Goal: Task Accomplishment & Management: Use online tool/utility

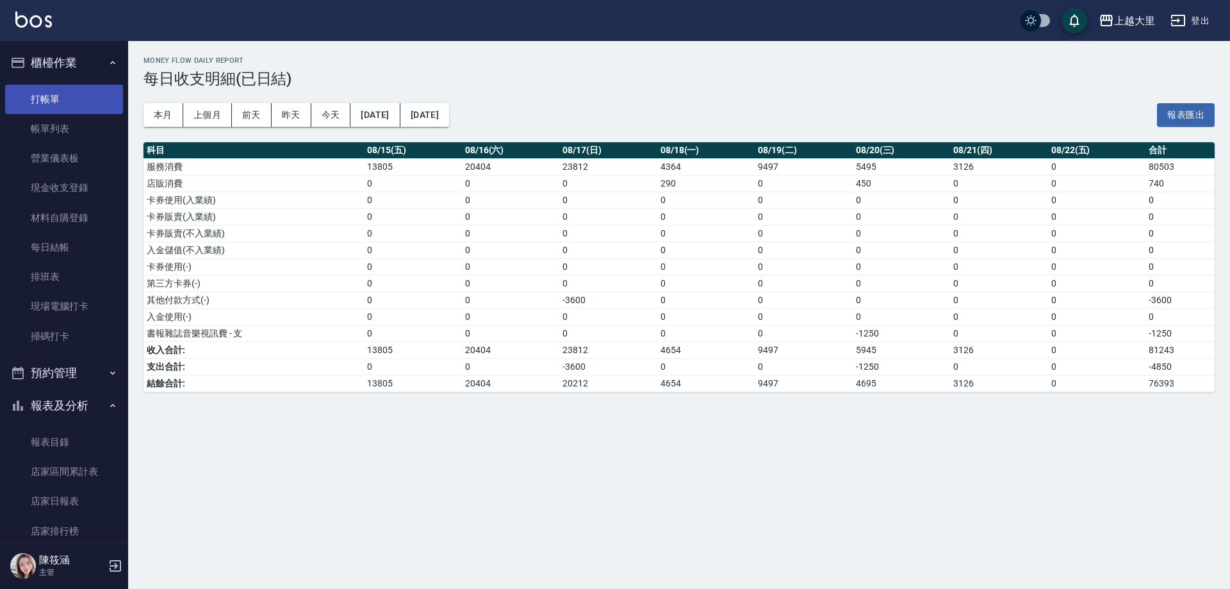
click at [59, 98] on link "打帳單" at bounding box center [64, 99] width 118 height 29
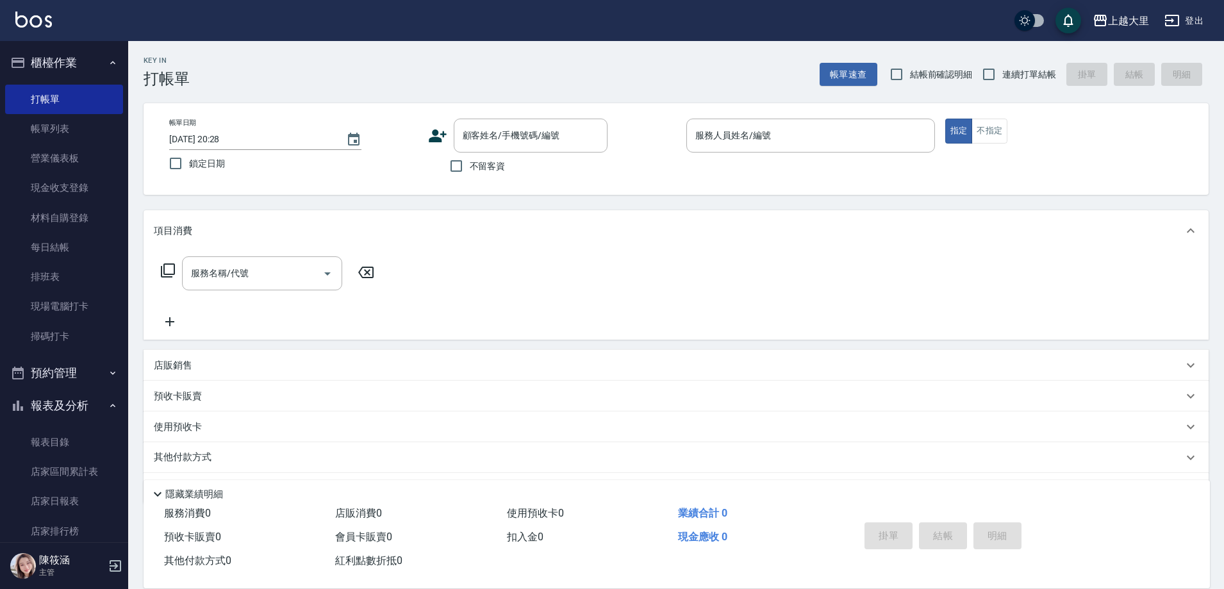
drag, startPoint x: 479, startPoint y: 177, endPoint x: 479, endPoint y: 170, distance: 7.7
click at [479, 174] on label "不留客資" at bounding box center [474, 165] width 63 height 27
click at [470, 174] on input "不留客資" at bounding box center [456, 165] width 27 height 27
checkbox input "true"
click at [1013, 71] on span "連續打單結帳" at bounding box center [1029, 74] width 54 height 13
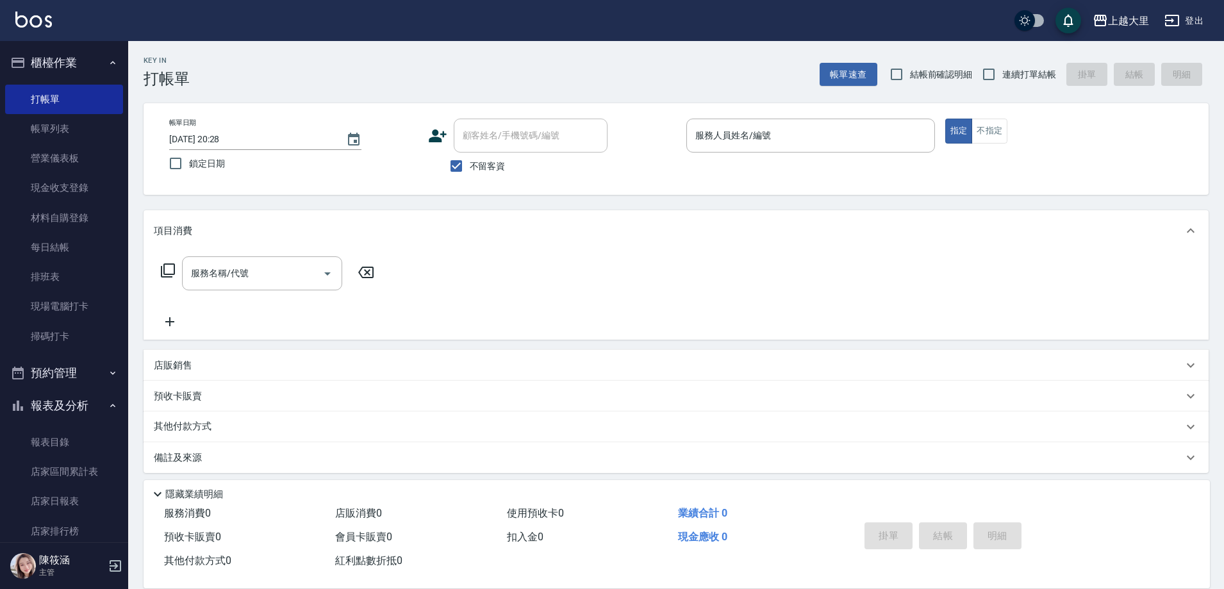
click at [1002, 71] on input "連續打單結帳" at bounding box center [988, 74] width 27 height 27
checkbox input "true"
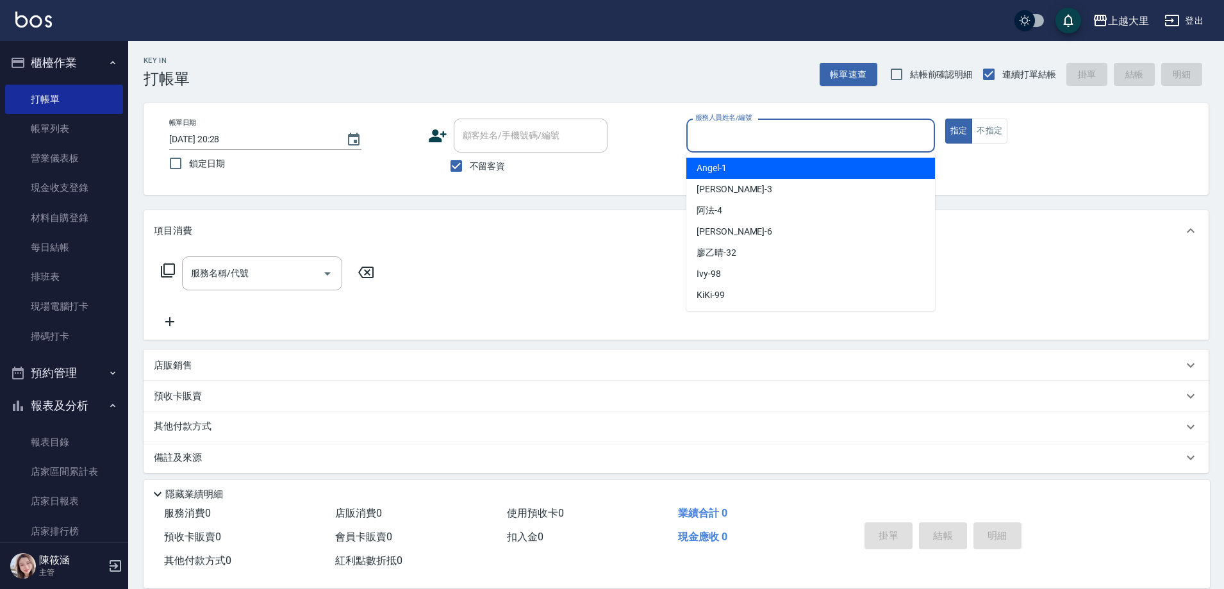
click at [804, 142] on input "服務人員姓名/編號" at bounding box center [810, 135] width 237 height 22
type input "[PERSON_NAME]-3"
type button "true"
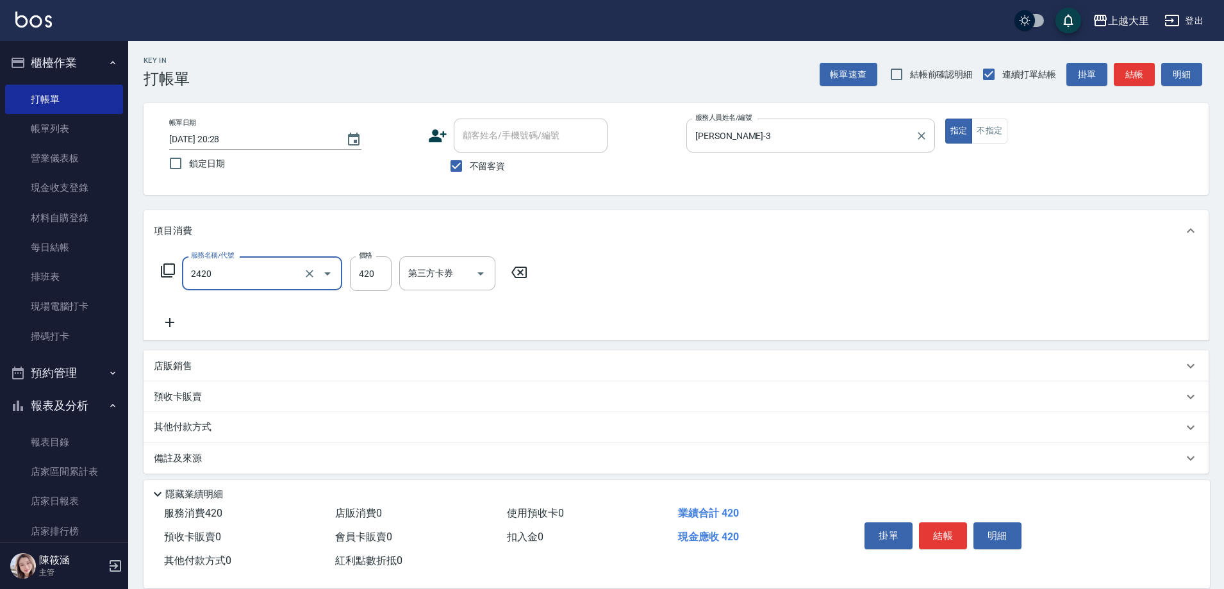
type input "洗+剪420(2420)"
click at [366, 270] on input "420" at bounding box center [371, 273] width 42 height 35
type input "320"
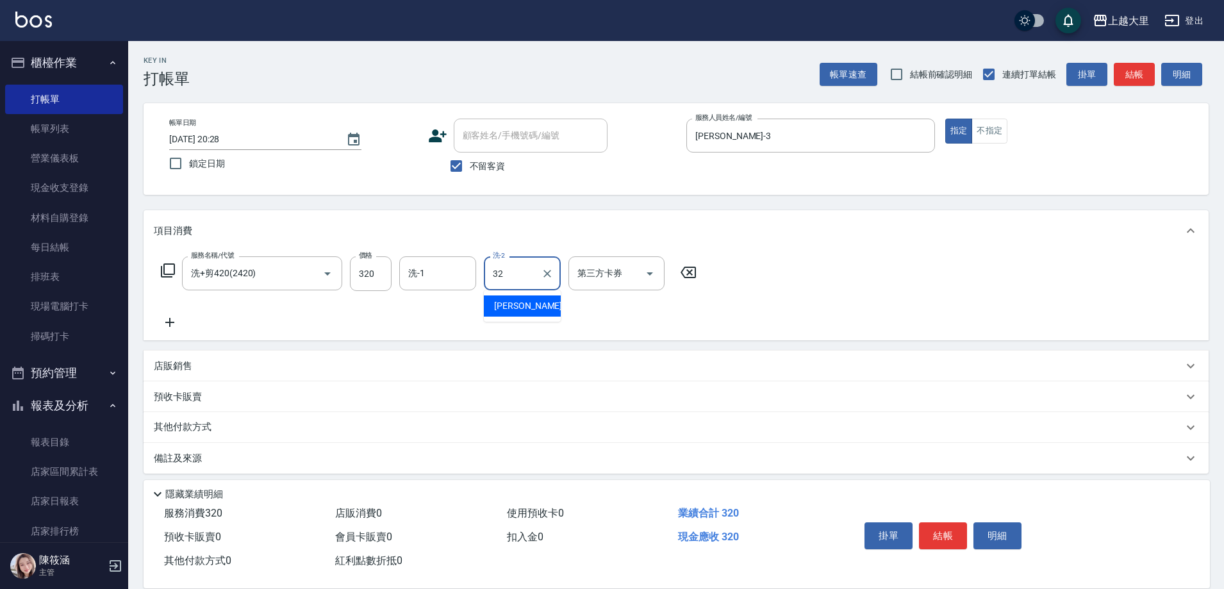
type input "[PERSON_NAME]-32"
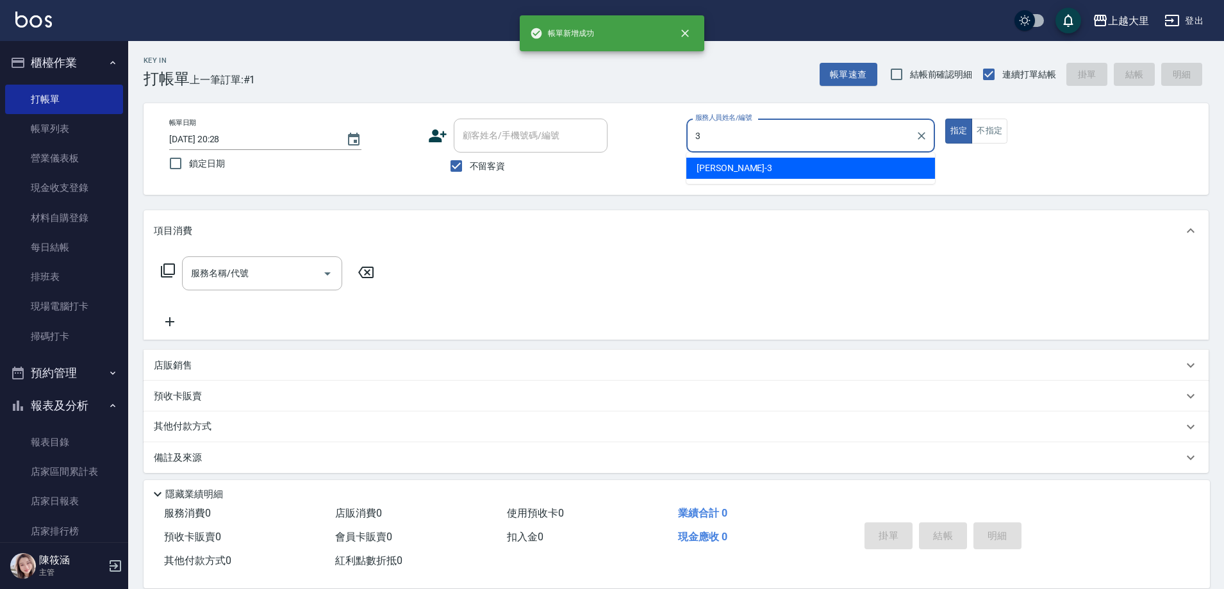
type input "[PERSON_NAME]-3"
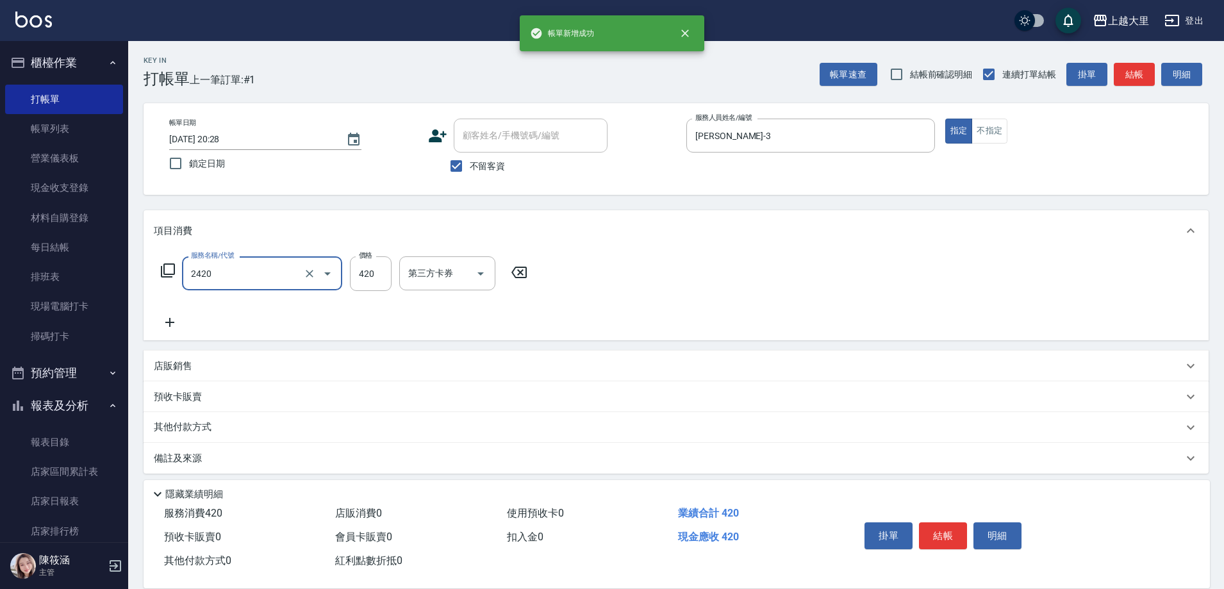
type input "洗+剪420(2420)"
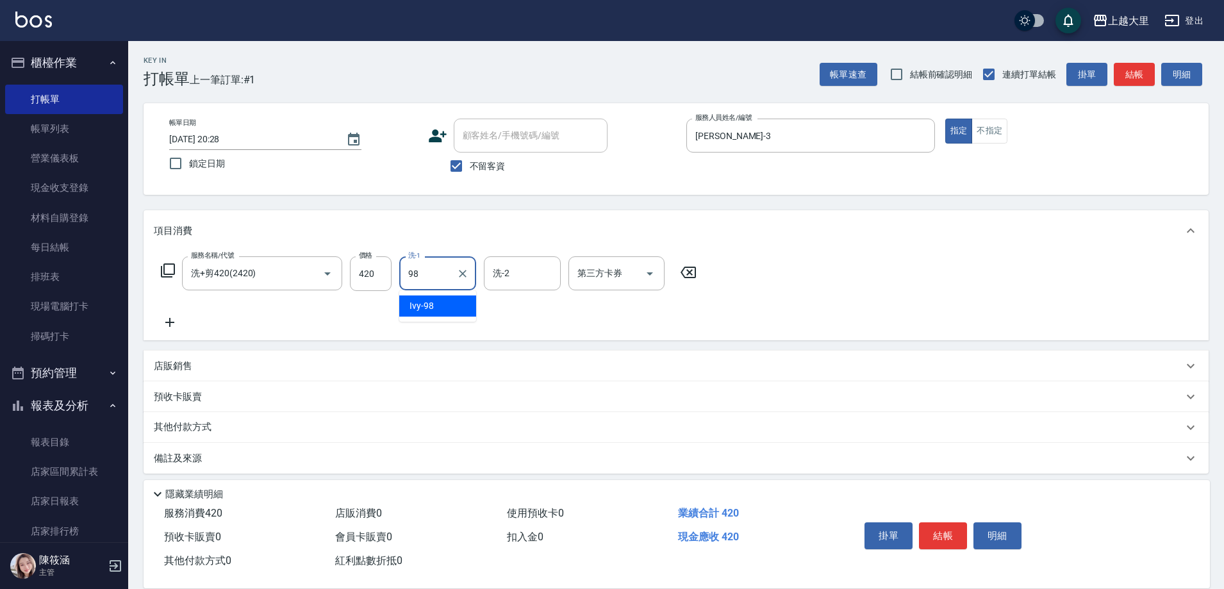
type input "Ivy-98"
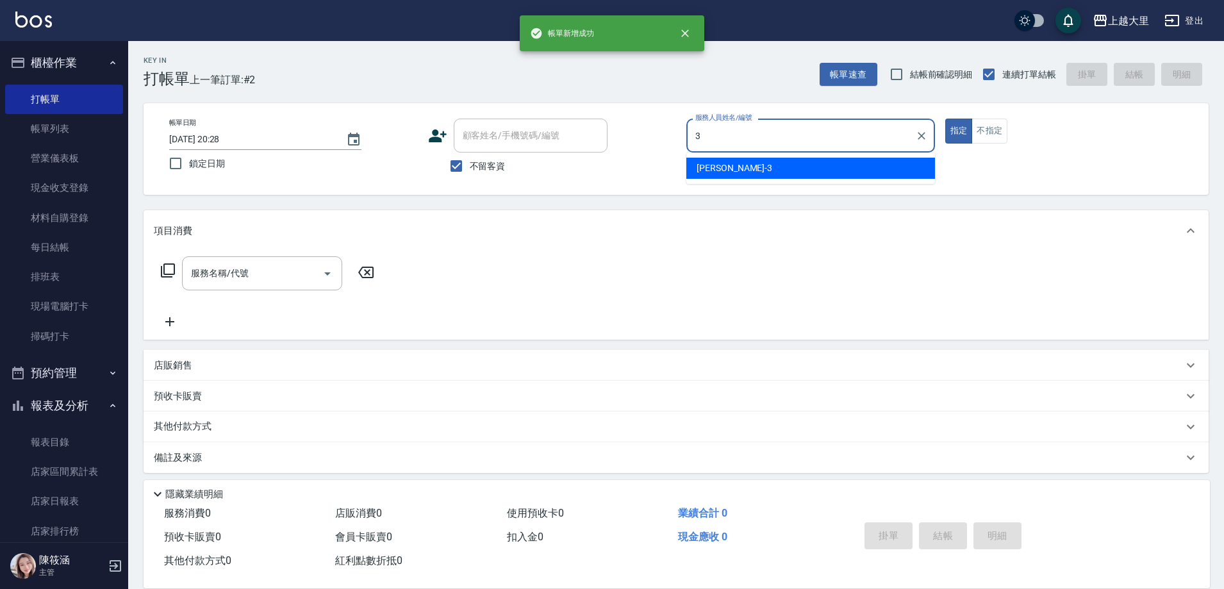
type input "[PERSON_NAME]-3"
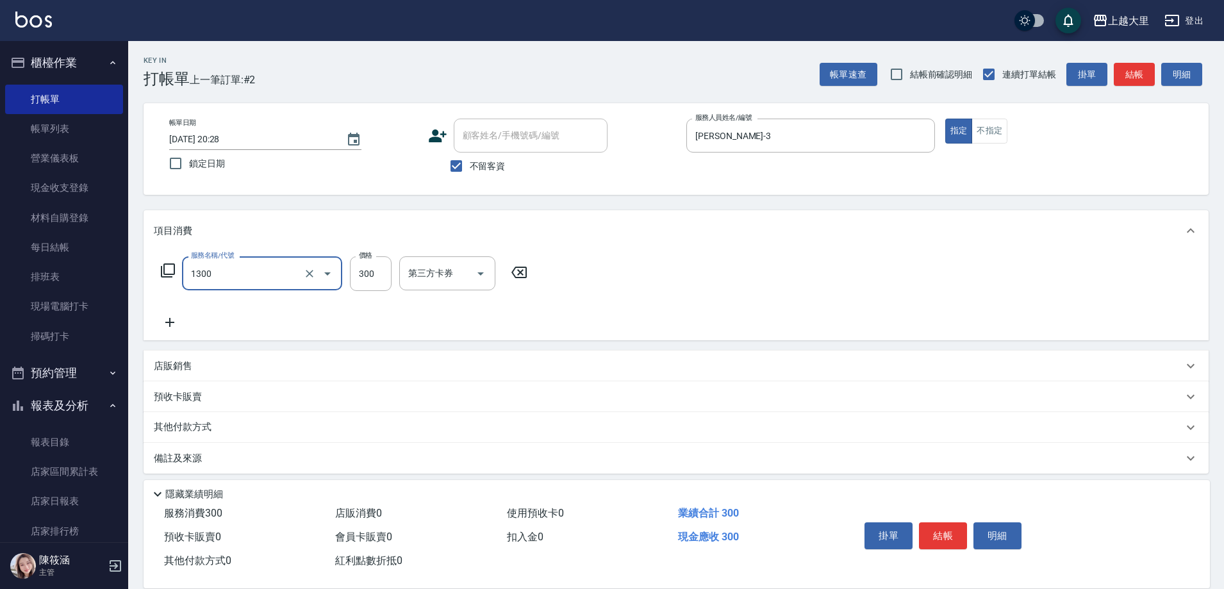
type input "健康洗髮(1300)"
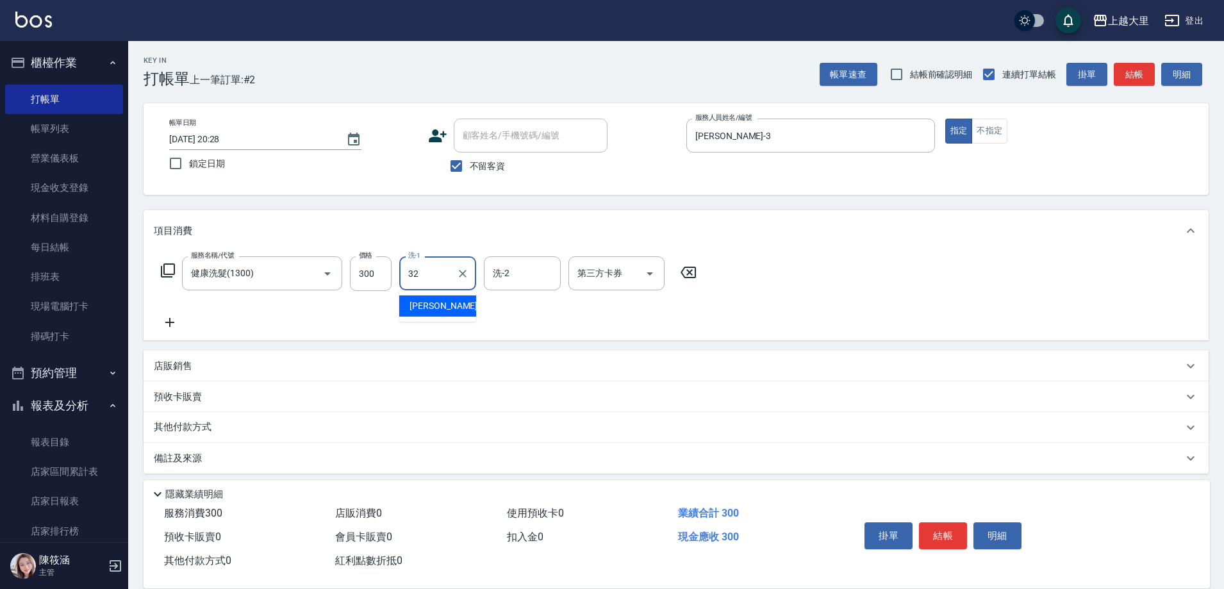
type input "[PERSON_NAME]-32"
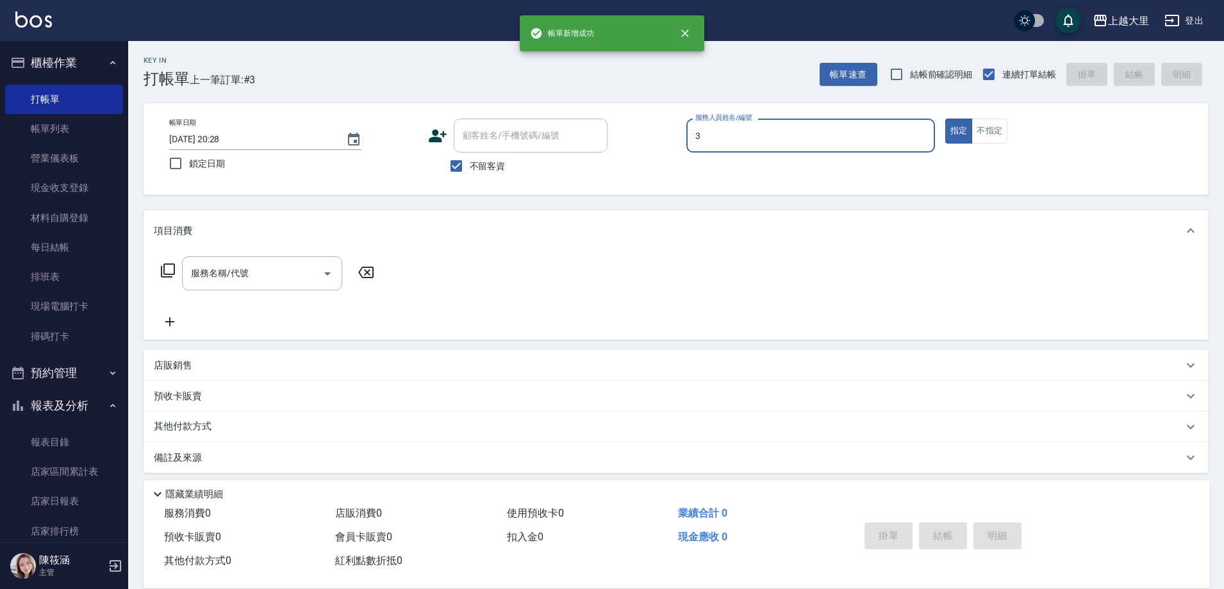
type input "[PERSON_NAME]-3"
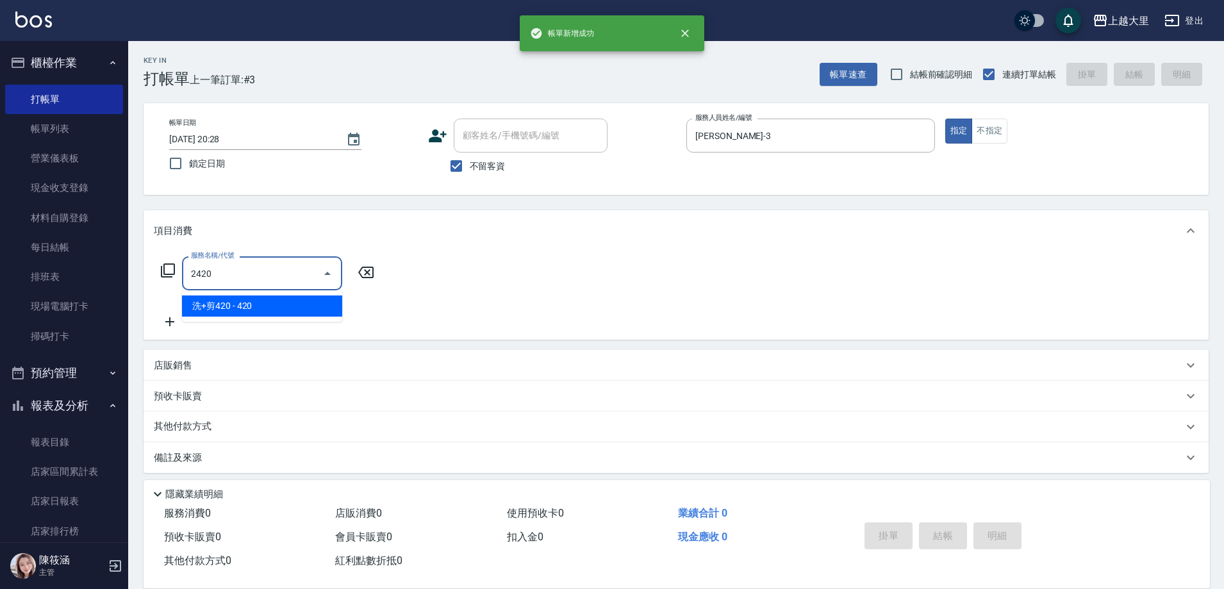
type input "洗+剪420(2420)"
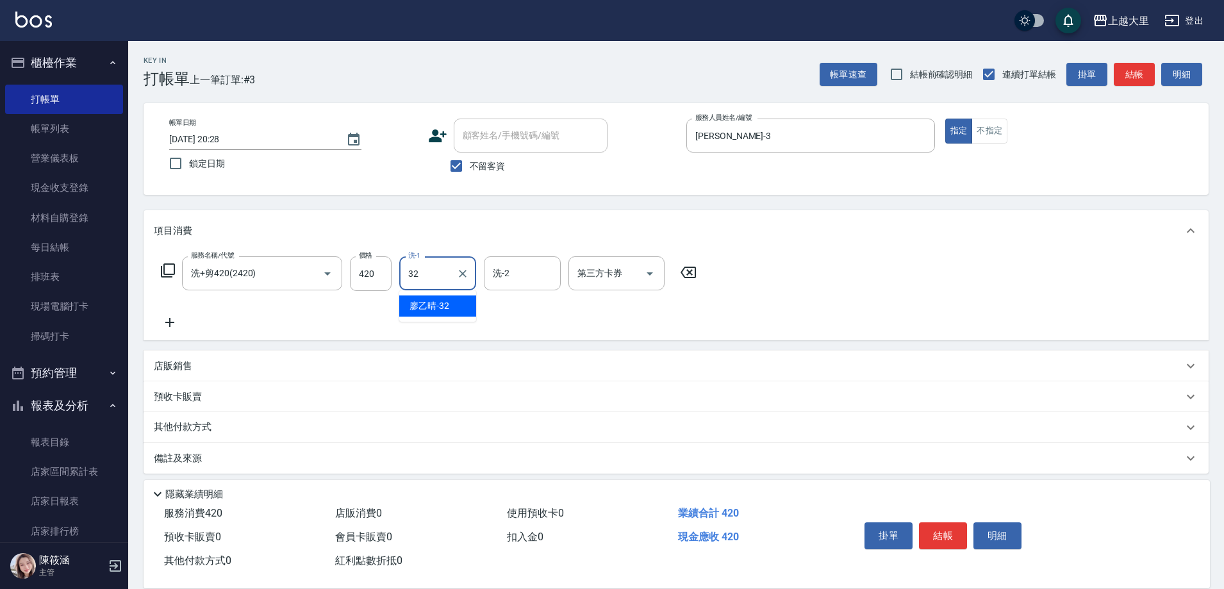
type input "[PERSON_NAME]-32"
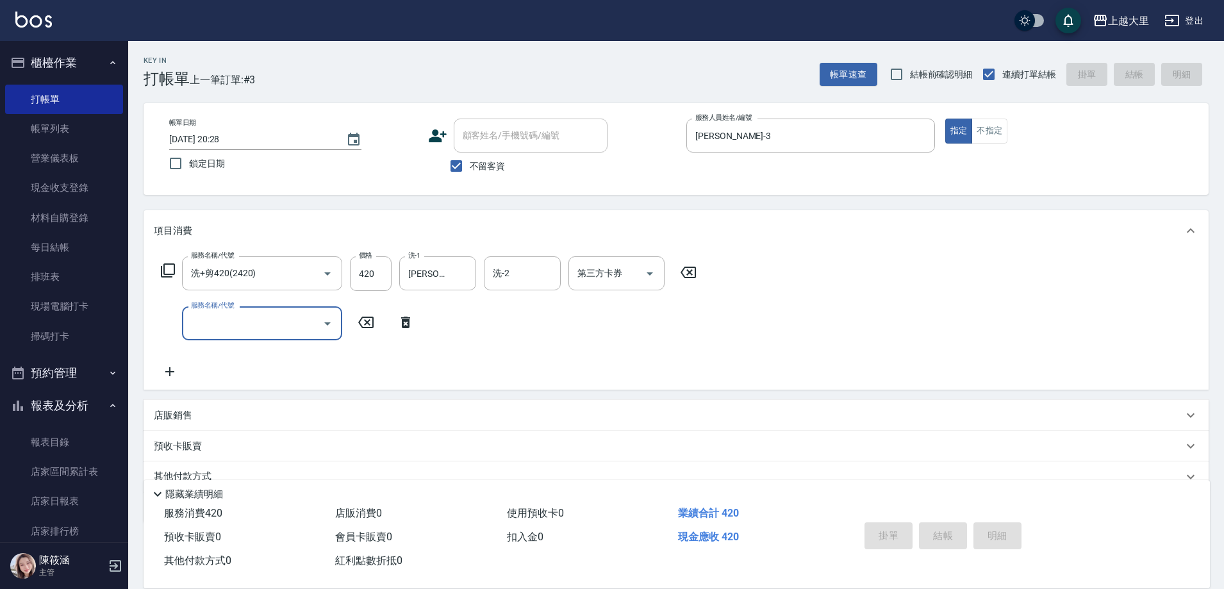
type input "[DATE] 20:29"
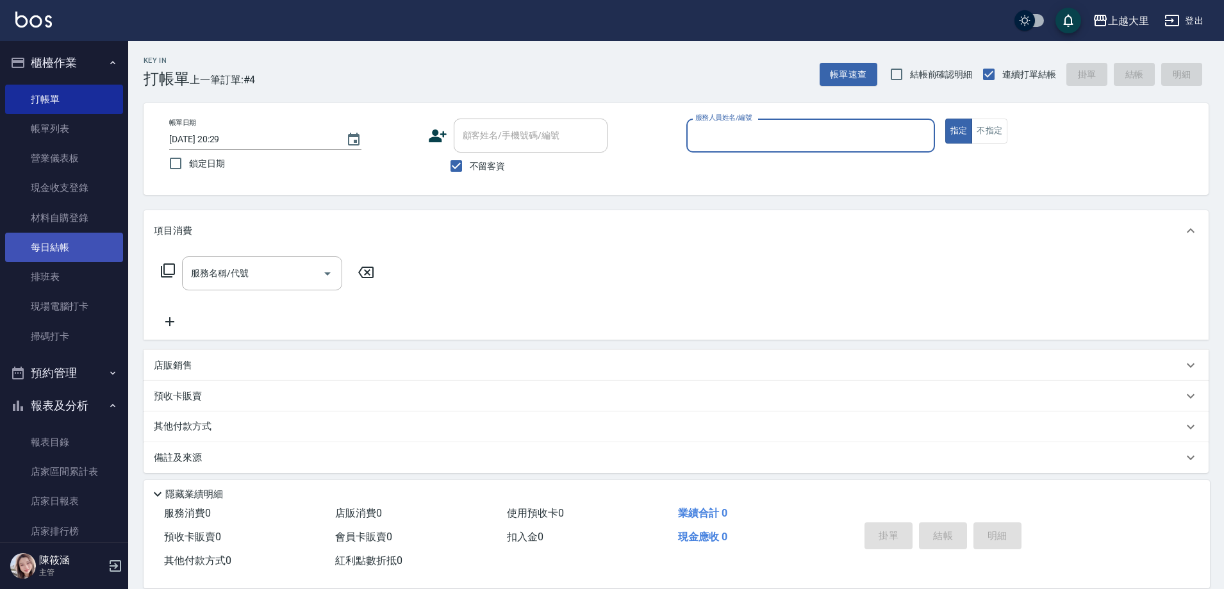
click at [83, 249] on link "每日結帳" at bounding box center [64, 247] width 118 height 29
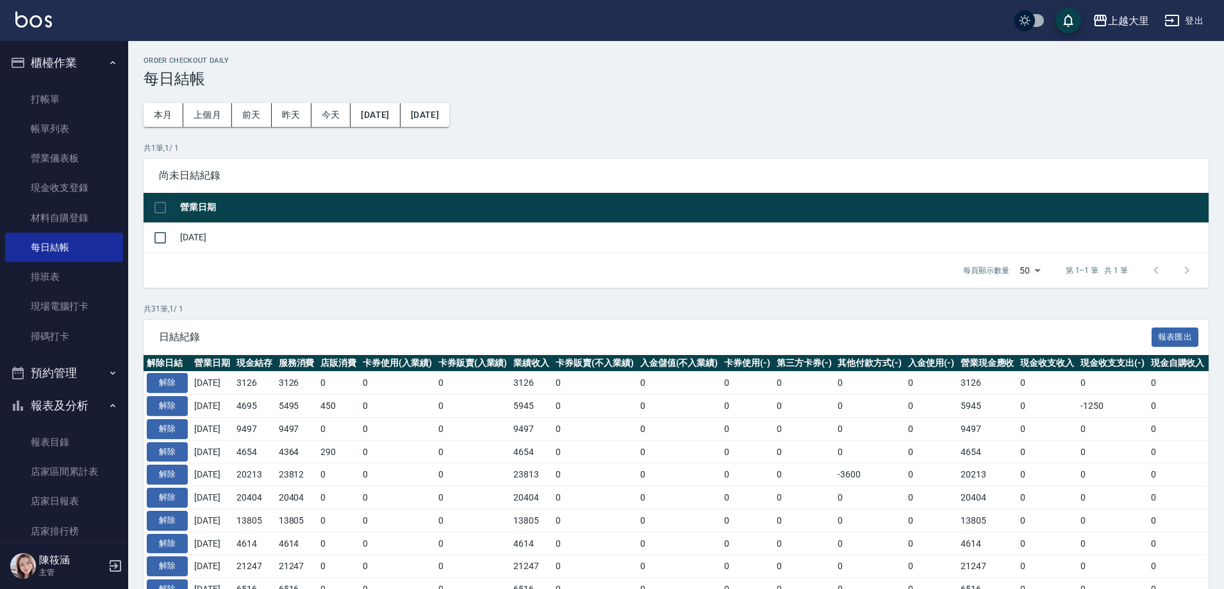
click at [153, 198] on input "checkbox" at bounding box center [160, 207] width 27 height 27
checkbox input "true"
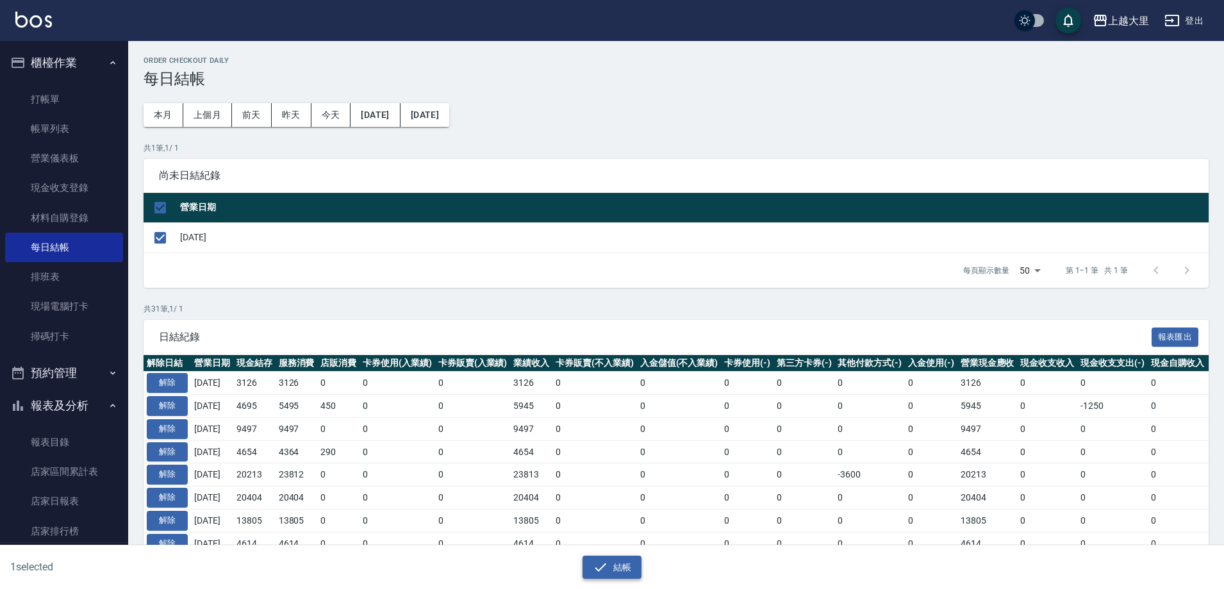
click at [625, 562] on button "結帳" at bounding box center [612, 567] width 60 height 24
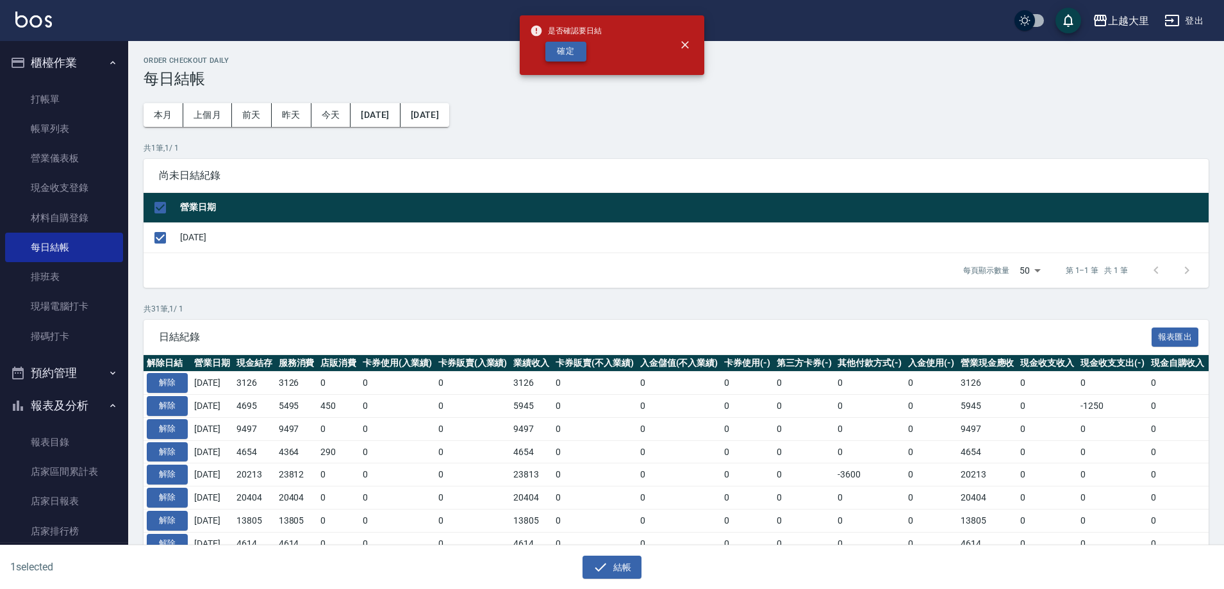
click at [559, 51] on button "確定" at bounding box center [565, 52] width 41 height 20
checkbox input "false"
